Goal: Information Seeking & Learning: Learn about a topic

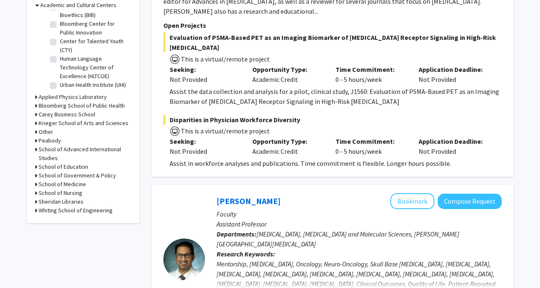
scroll to position [282, 0]
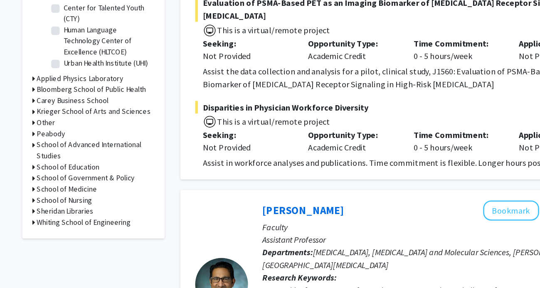
click at [49, 198] on h3 "Whiting School of Engineering" at bounding box center [76, 197] width 74 height 9
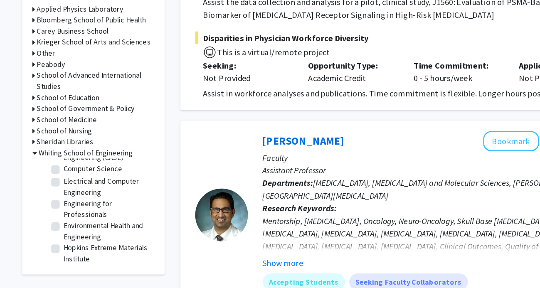
scroll to position [168, 0]
click at [66, 195] on label "Computer Science" at bounding box center [83, 194] width 46 height 9
click at [65, 195] on input "Computer Science" at bounding box center [62, 192] width 5 height 5
checkbox input "true"
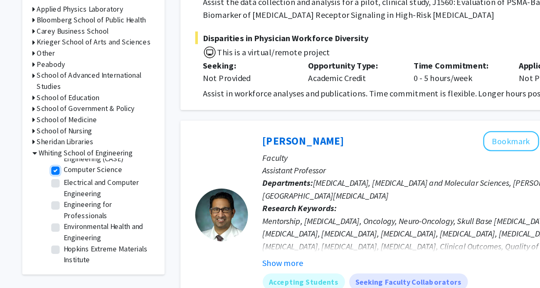
checkbox input "true"
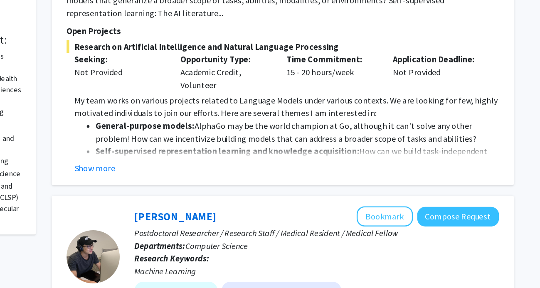
scroll to position [168, 0]
click at [197, 189] on button "Show more" at bounding box center [186, 194] width 32 height 10
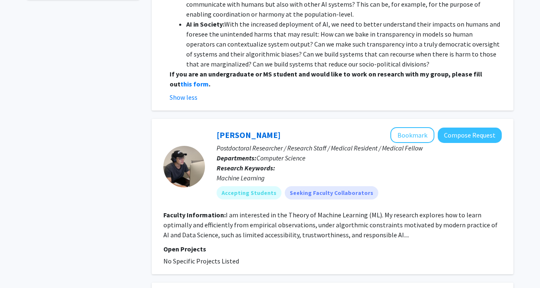
scroll to position [0, 0]
